Goal: Task Accomplishment & Management: Use online tool/utility

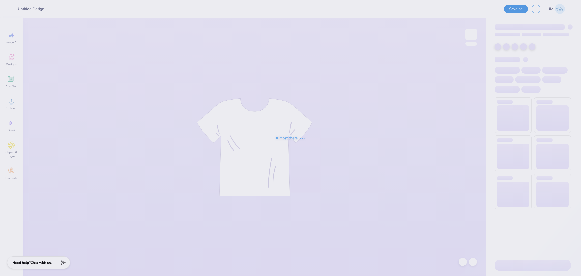
type input "tri sig parents weekend"
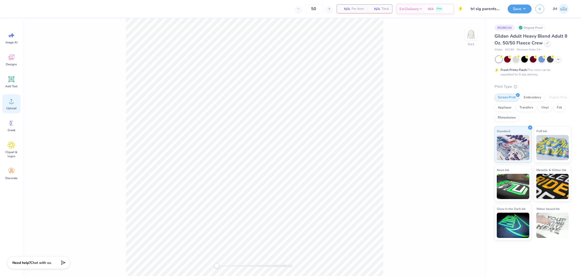
click at [12, 105] on icon at bounding box center [12, 101] width 8 height 8
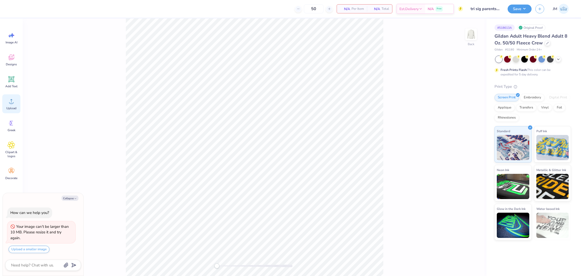
click at [12, 107] on span "Upload" at bounding box center [11, 108] width 10 height 4
click at [14, 106] on span "Upload" at bounding box center [11, 108] width 10 height 4
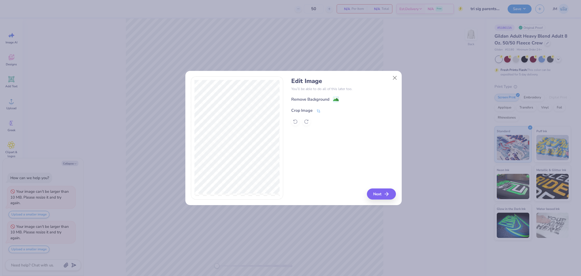
click at [317, 109] on icon at bounding box center [318, 111] width 5 height 5
click at [324, 110] on button at bounding box center [326, 109] width 5 height 5
click at [383, 193] on button "Next" at bounding box center [381, 193] width 29 height 11
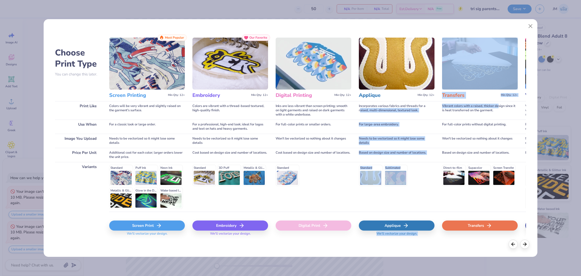
drag, startPoint x: 474, startPoint y: 103, endPoint x: 360, endPoint y: 115, distance: 114.5
click at [360, 115] on div "Choose Print Type You can change this later. Print Like Use When Image You Uplo…" at bounding box center [290, 137] width 471 height 207
click at [482, 83] on img at bounding box center [480, 64] width 76 height 52
click at [482, 225] on div "Transfers" at bounding box center [480, 225] width 76 height 10
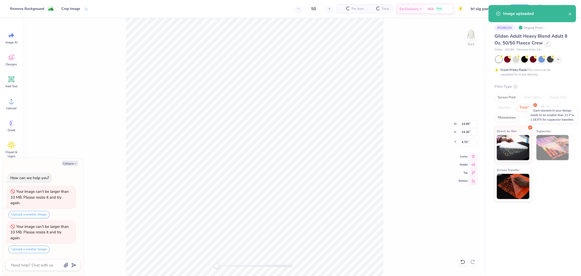
type textarea "x"
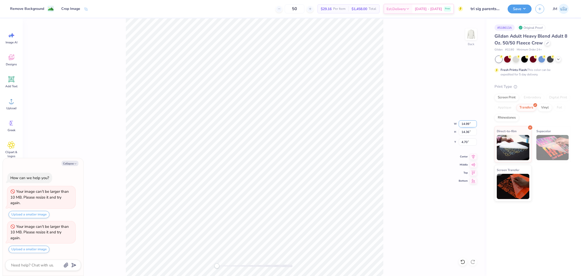
click at [465, 124] on input "14.99" at bounding box center [467, 123] width 18 height 7
type input "9"
type textarea "x"
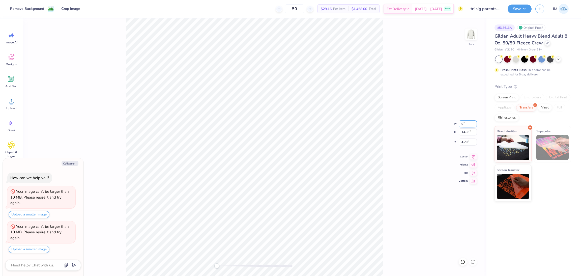
type input "9.00"
type input "8.62"
type input "7.57"
click at [460, 142] on input "7.57" at bounding box center [467, 141] width 18 height 7
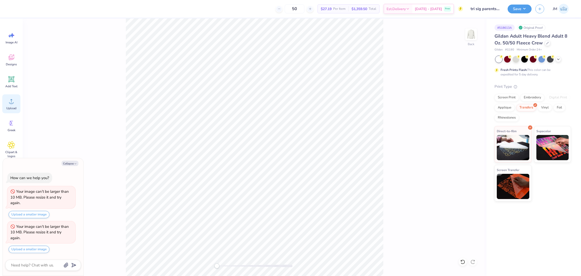
click at [14, 104] on icon at bounding box center [12, 101] width 8 height 8
type textarea "x"
click at [463, 123] on input "9.00" at bounding box center [467, 123] width 18 height 7
type input "10"
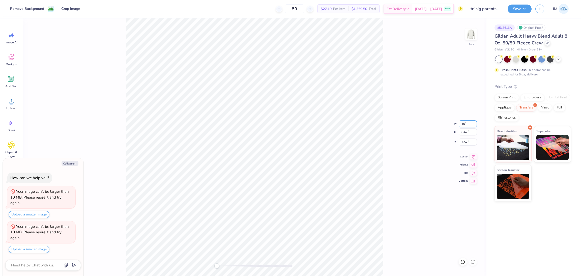
type textarea "x"
type input "10.00"
type input "9.58"
type input "7.09"
click at [16, 82] on div "Add Text" at bounding box center [11, 81] width 18 height 19
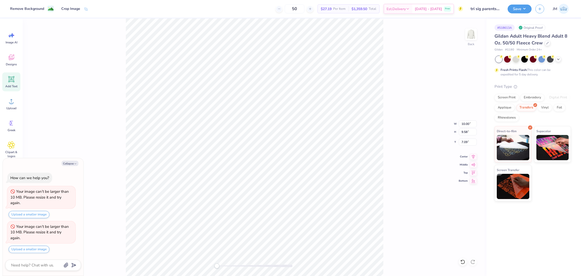
type textarea "x"
type input "5.89"
type input "1.71"
type input "11.02"
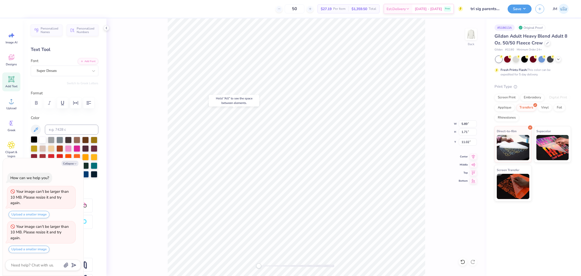
click at [35, 143] on div at bounding box center [34, 139] width 7 height 7
click at [72, 162] on button "Collapse" at bounding box center [69, 163] width 17 height 5
type textarea "x"
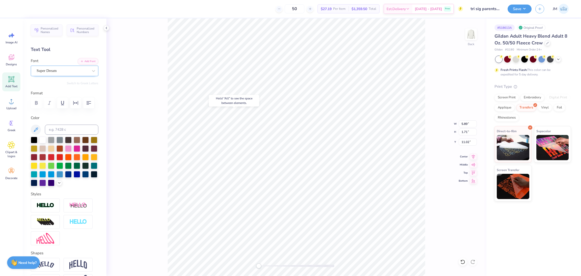
click at [55, 70] on div "Super Dream" at bounding box center [62, 71] width 53 height 8
click at [57, 115] on span "Varsity Team" at bounding box center [47, 112] width 20 height 5
type input "var"
paste textarea "family weekend"
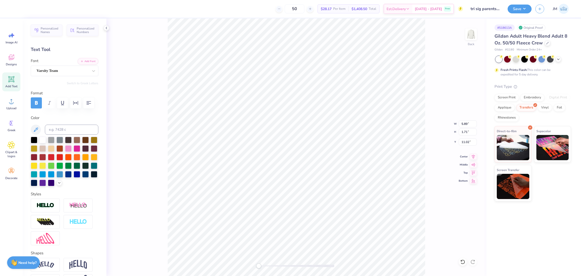
type textarea "family weekend"
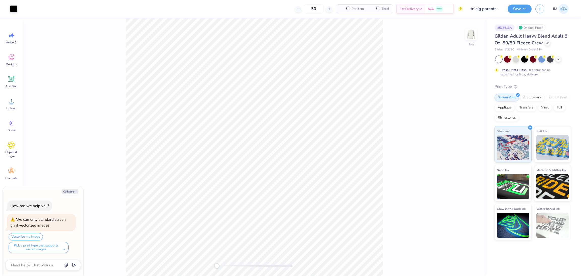
type textarea "x"
